Goal: Task Accomplishment & Management: Manage account settings

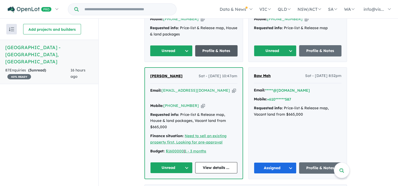
scroll to position [263, 0]
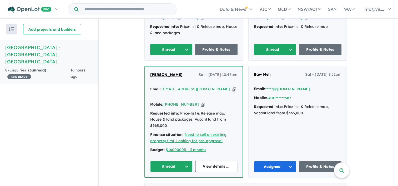
click at [187, 161] on button "Unread" at bounding box center [171, 166] width 42 height 11
click at [215, 161] on link "View details ..." at bounding box center [216, 166] width 42 height 11
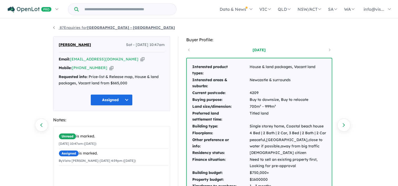
click at [55, 28] on link "87 Enquiries for Vista Park Estate - Wongawilli" at bounding box center [114, 27] width 122 height 5
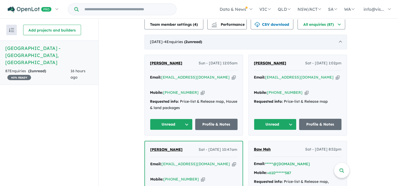
scroll to position [211, 0]
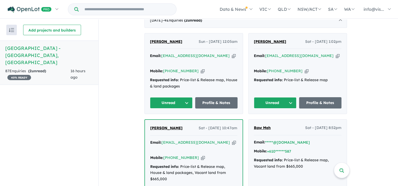
click at [292, 97] on button "Unread" at bounding box center [275, 102] width 43 height 11
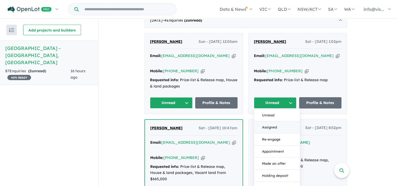
click at [280, 122] on button "Assigned" at bounding box center [277, 128] width 46 height 12
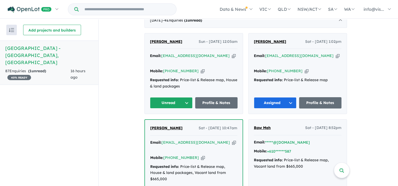
click at [189, 97] on button "Unread" at bounding box center [171, 102] width 43 height 11
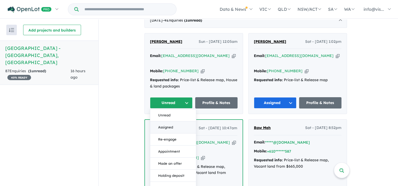
click at [180, 122] on button "Assigned" at bounding box center [173, 128] width 46 height 12
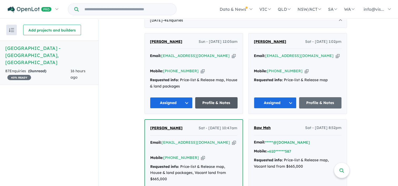
click at [222, 97] on link "Profile & Notes" at bounding box center [216, 102] width 43 height 11
click at [329, 97] on link "Profile & Notes" at bounding box center [320, 102] width 43 height 11
click at [213, 97] on link "Profile & Notes" at bounding box center [216, 102] width 43 height 11
